Goal: Task Accomplishment & Management: Complete application form

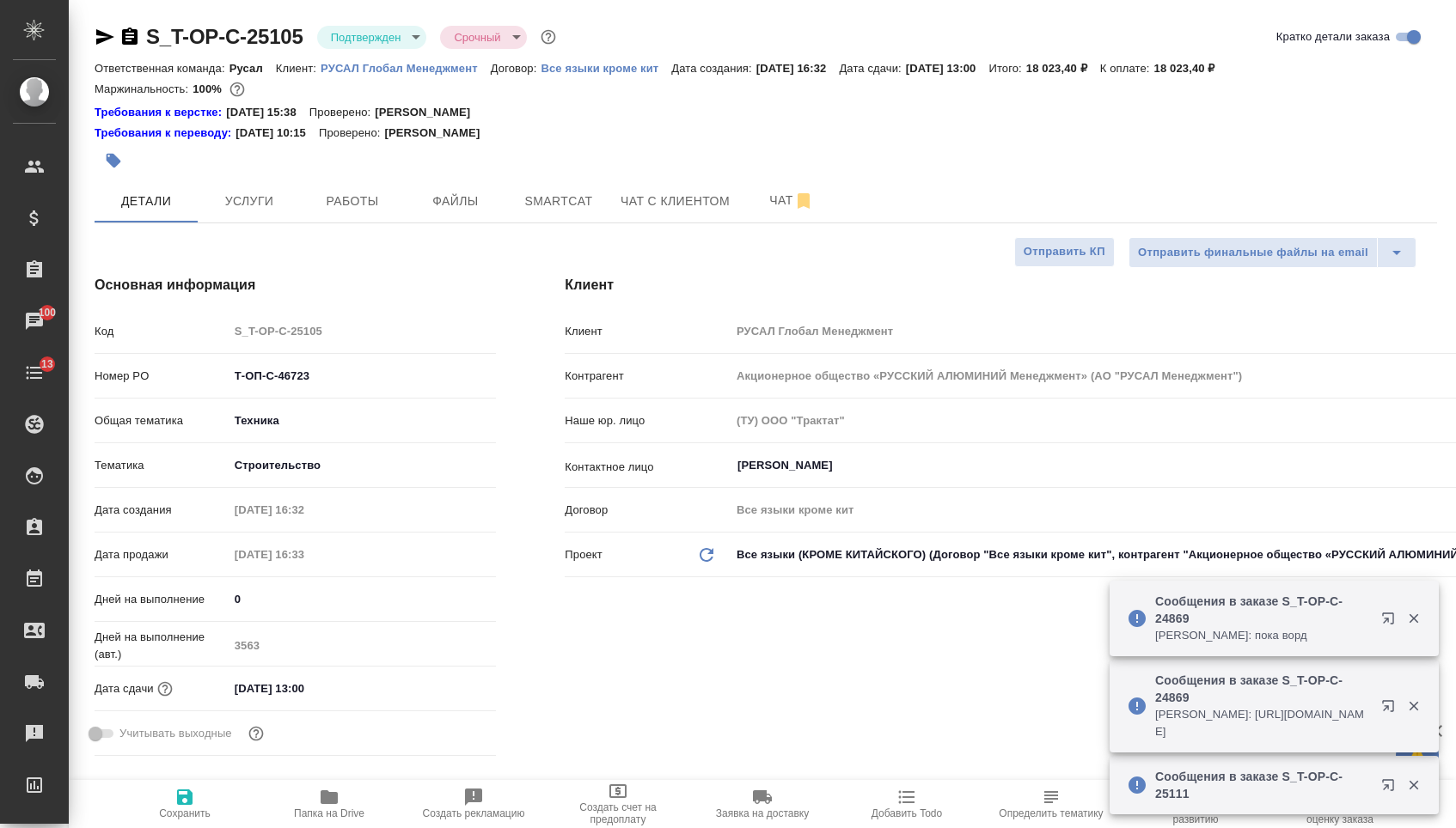
select select "RU"
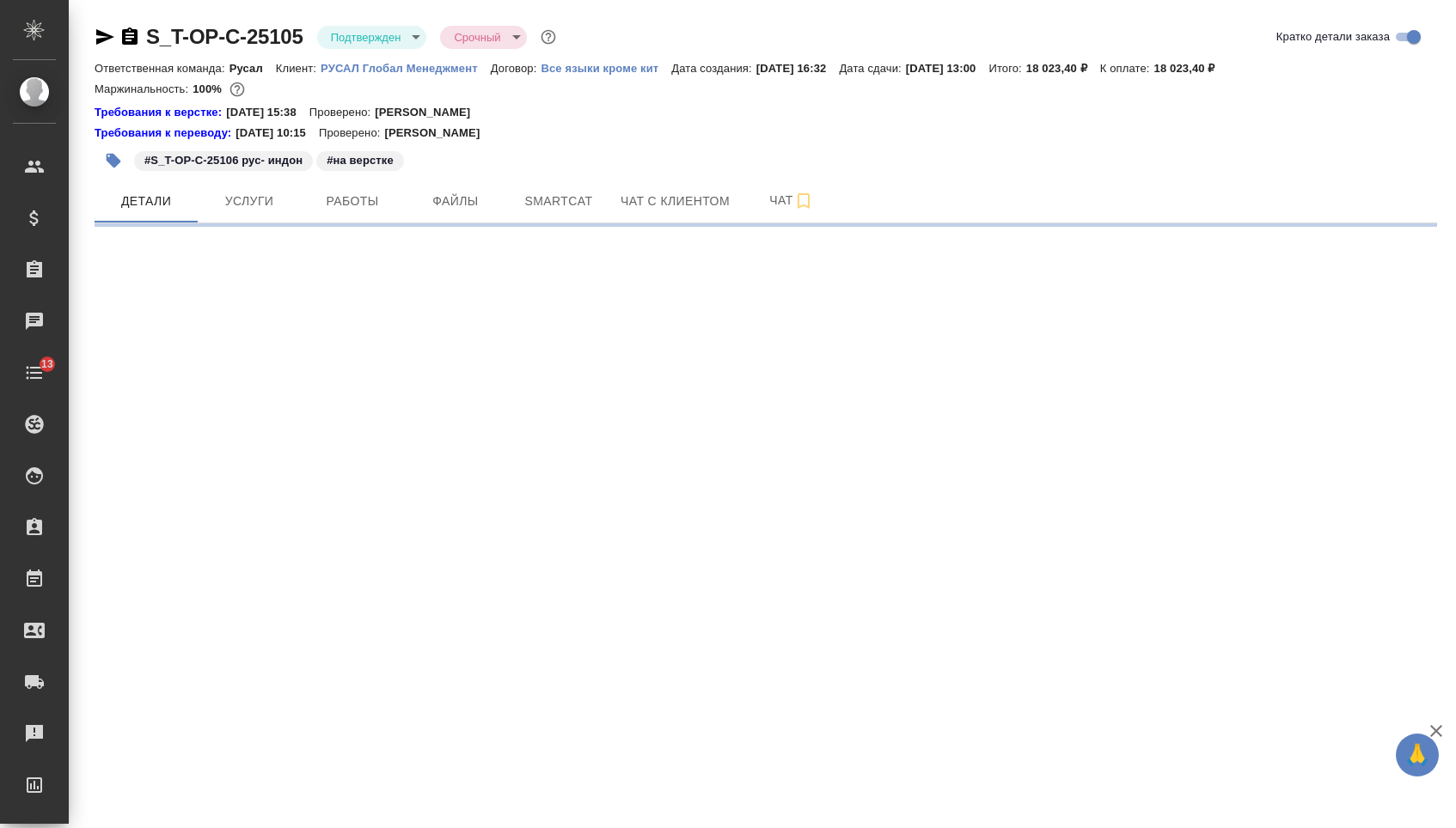
select select "RU"
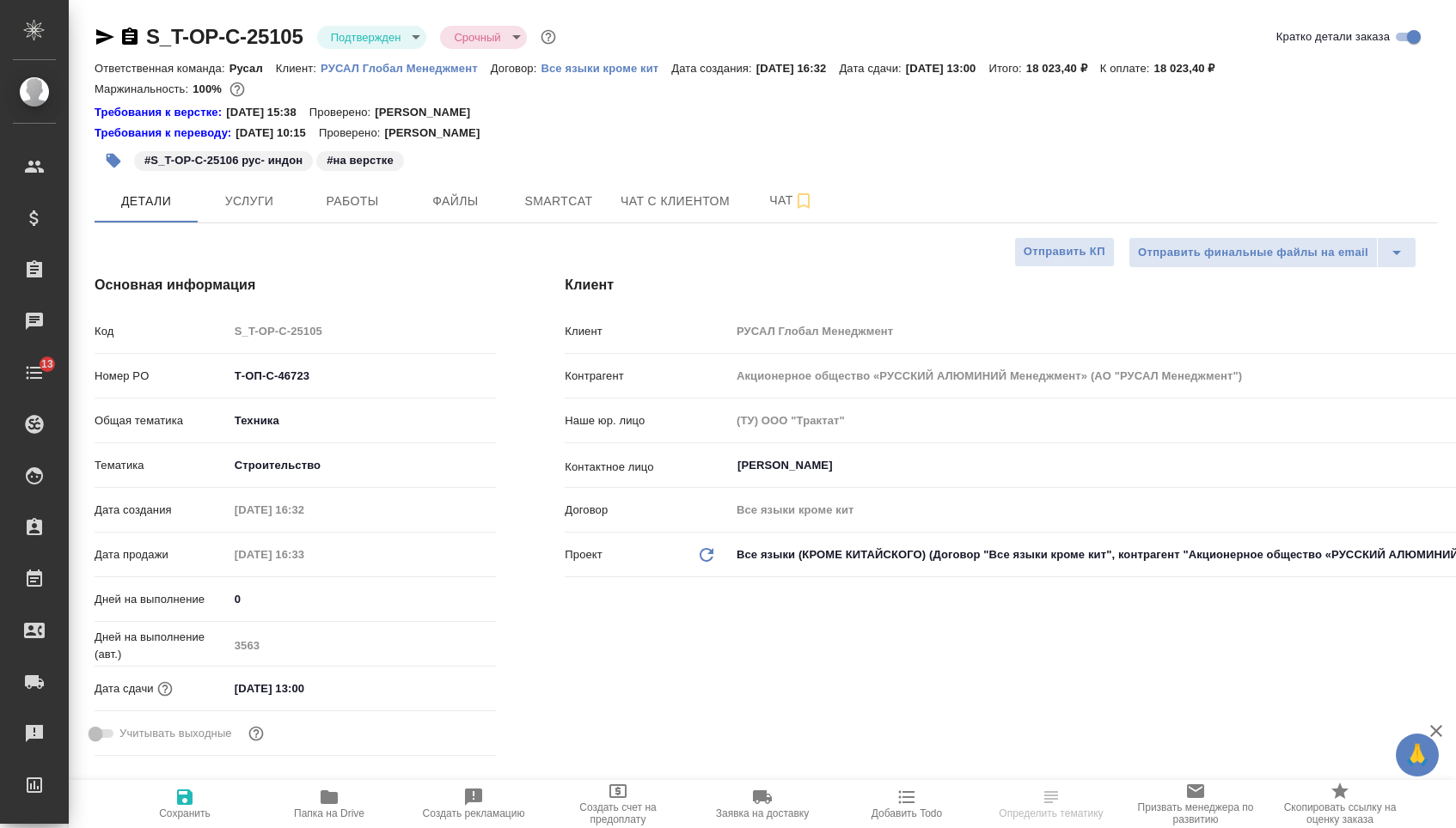
type textarea "x"
type input "[PERSON_NAME]"
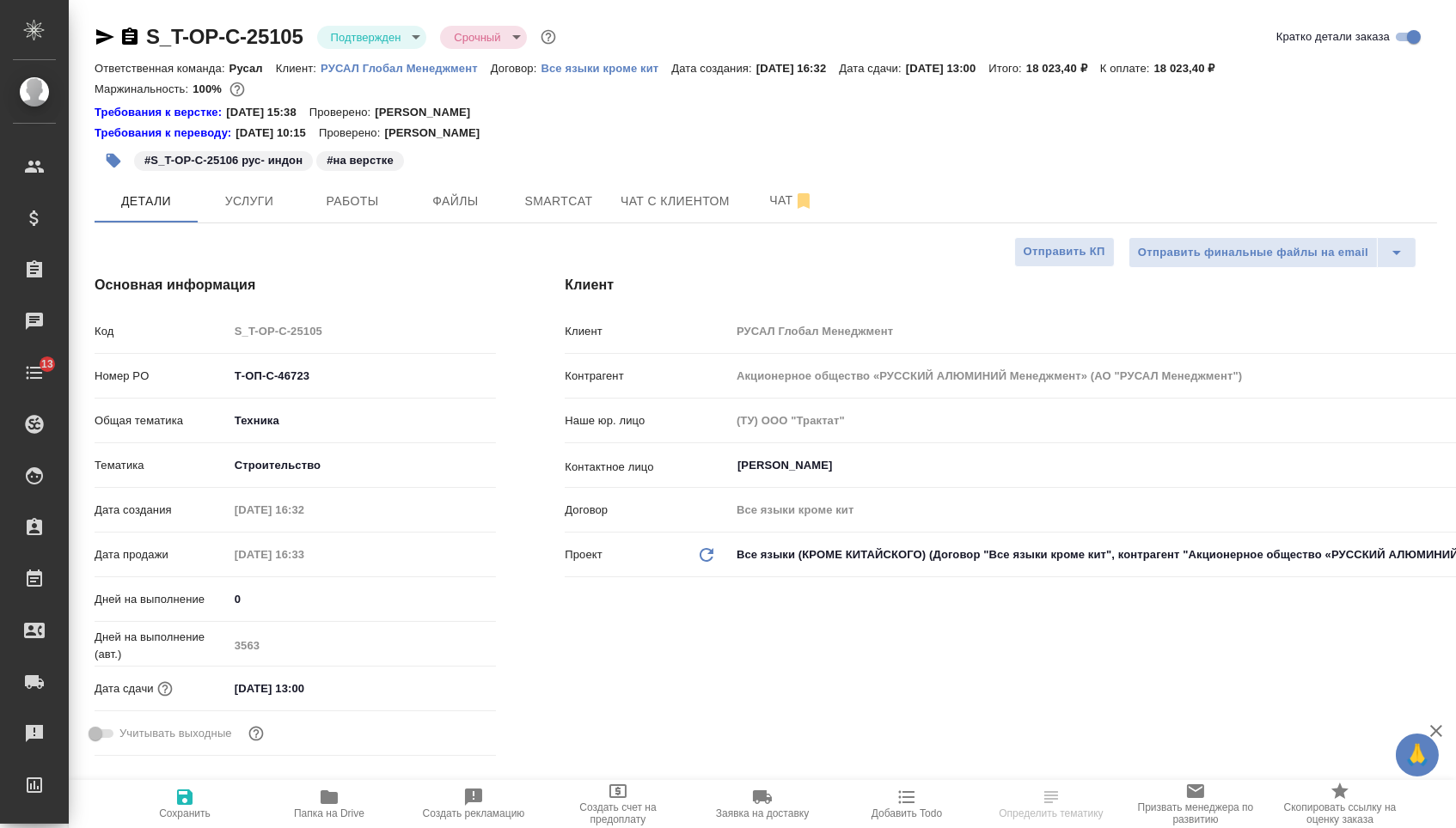
type textarea "x"
select select "RU"
type textarea "x"
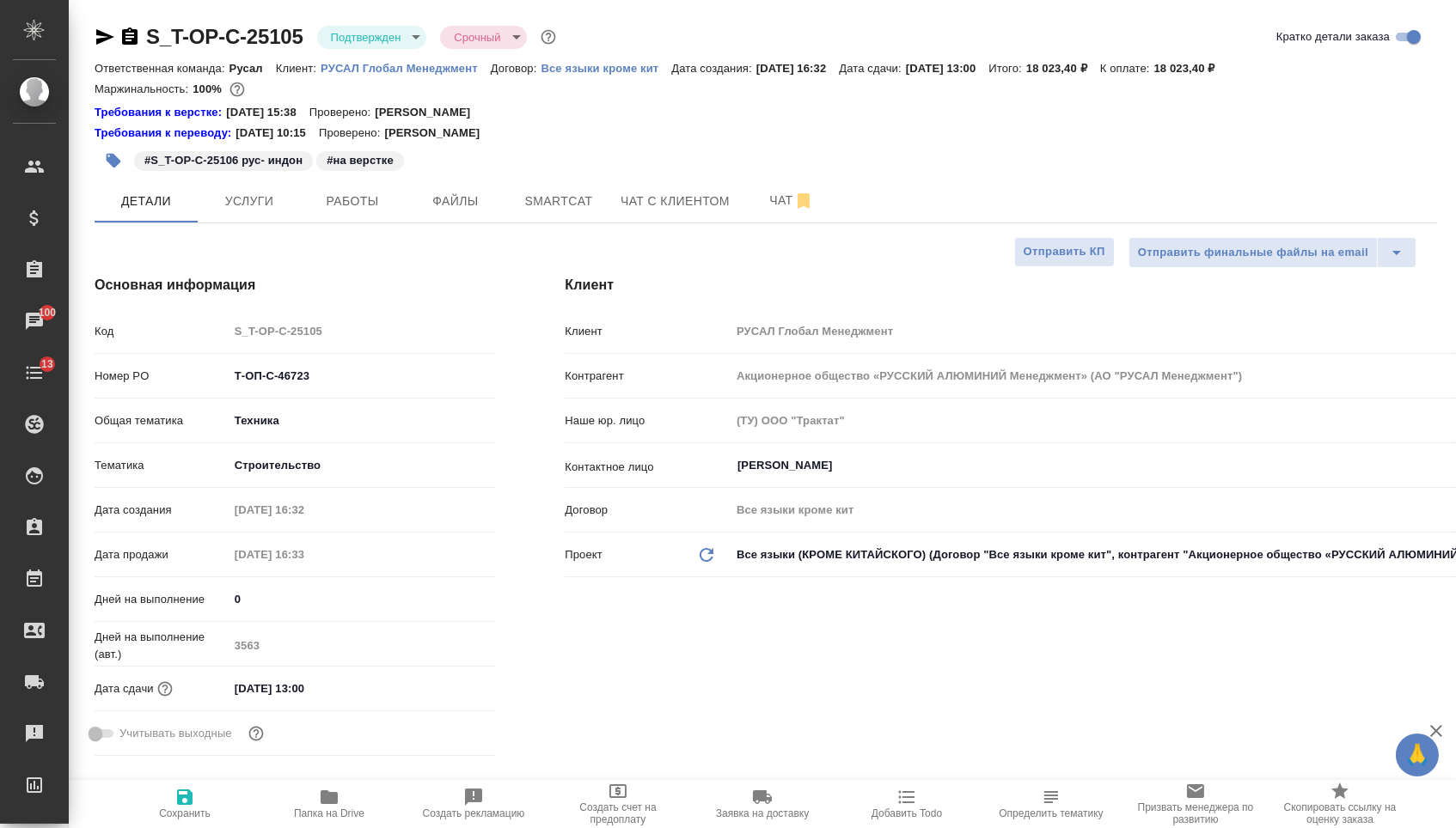
type textarea "x"
